Goal: Information Seeking & Learning: Learn about a topic

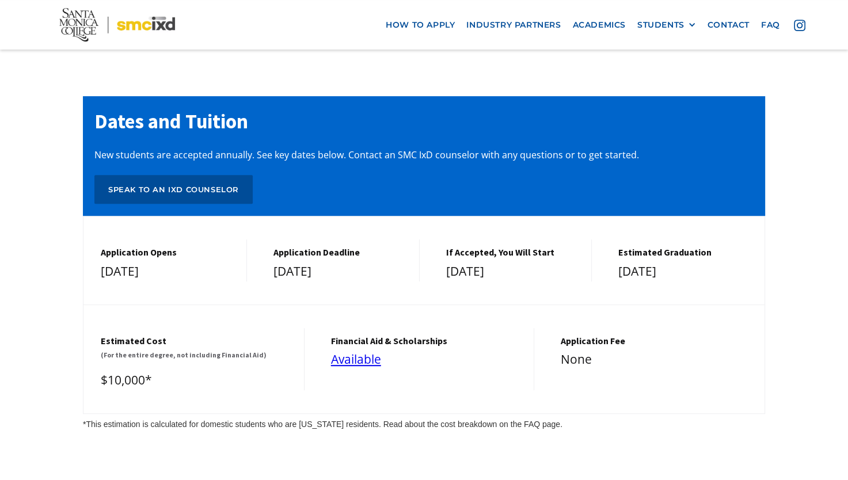
scroll to position [4862, 0]
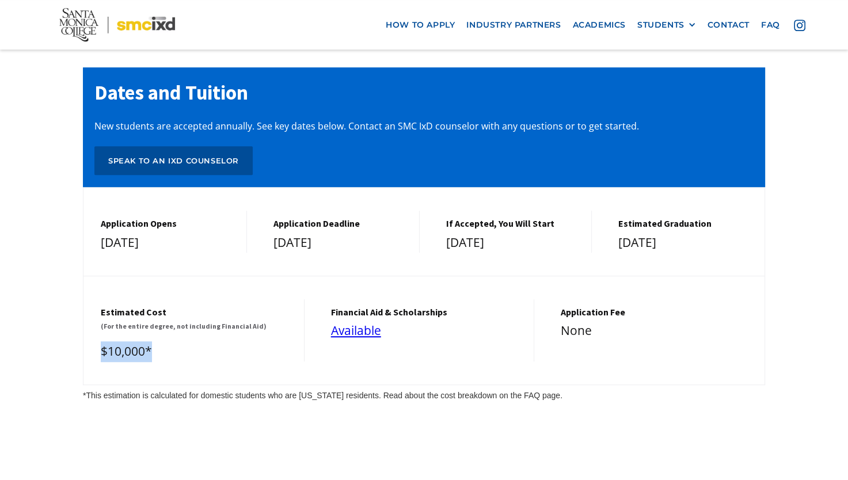
drag, startPoint x: 187, startPoint y: 254, endPoint x: 90, endPoint y: 247, distance: 96.4
click at [90, 299] on div "Estimated cost (For the entire degree, not including Financial Aid) $10,000*" at bounding box center [193, 330] width 221 height 62
click at [274, 340] on div "Dates and Tuition New students are accepted annually. See key dates below. Cont…" at bounding box center [424, 234] width 848 height 449
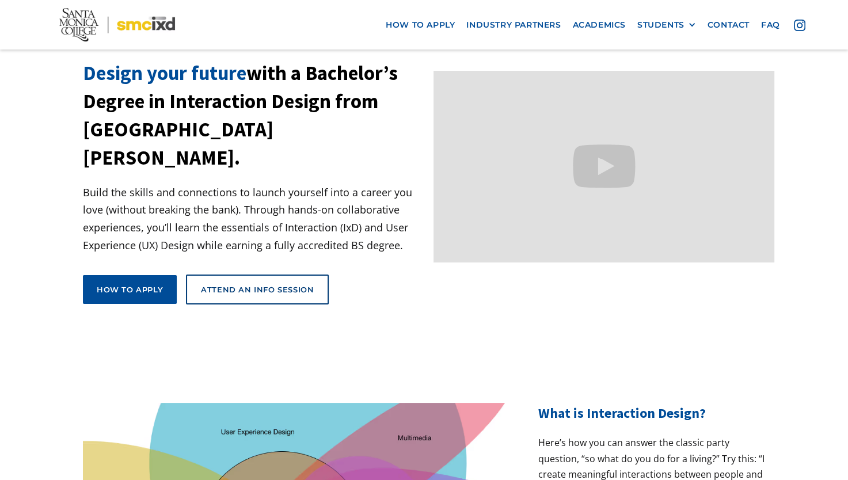
scroll to position [0, 0]
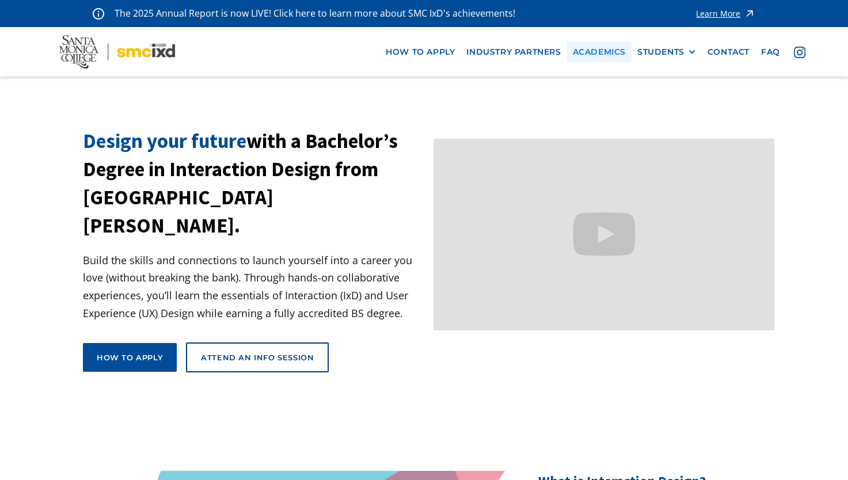
click at [581, 51] on link "Academics" at bounding box center [598, 51] width 64 height 21
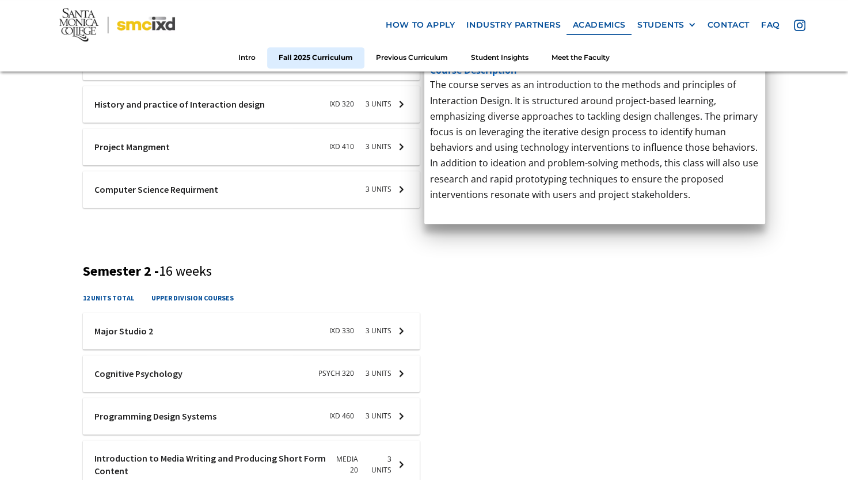
scroll to position [557, 0]
click at [334, 144] on div at bounding box center [251, 146] width 337 height 37
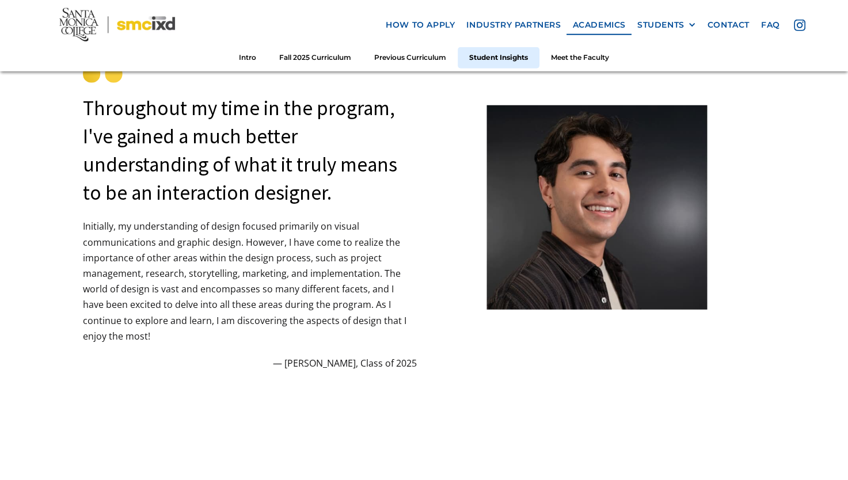
scroll to position [3085, 0]
